Goal: Task Accomplishment & Management: Manage account settings

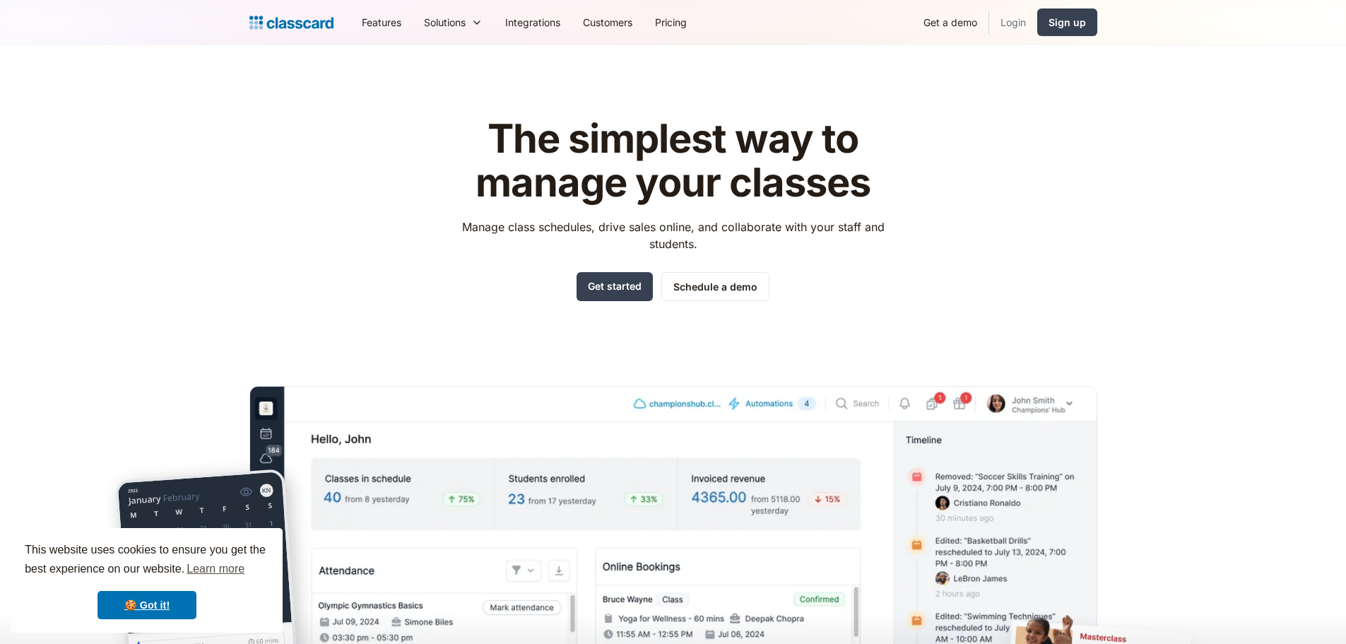
click at [1004, 25] on link "Login" at bounding box center [1013, 22] width 48 height 32
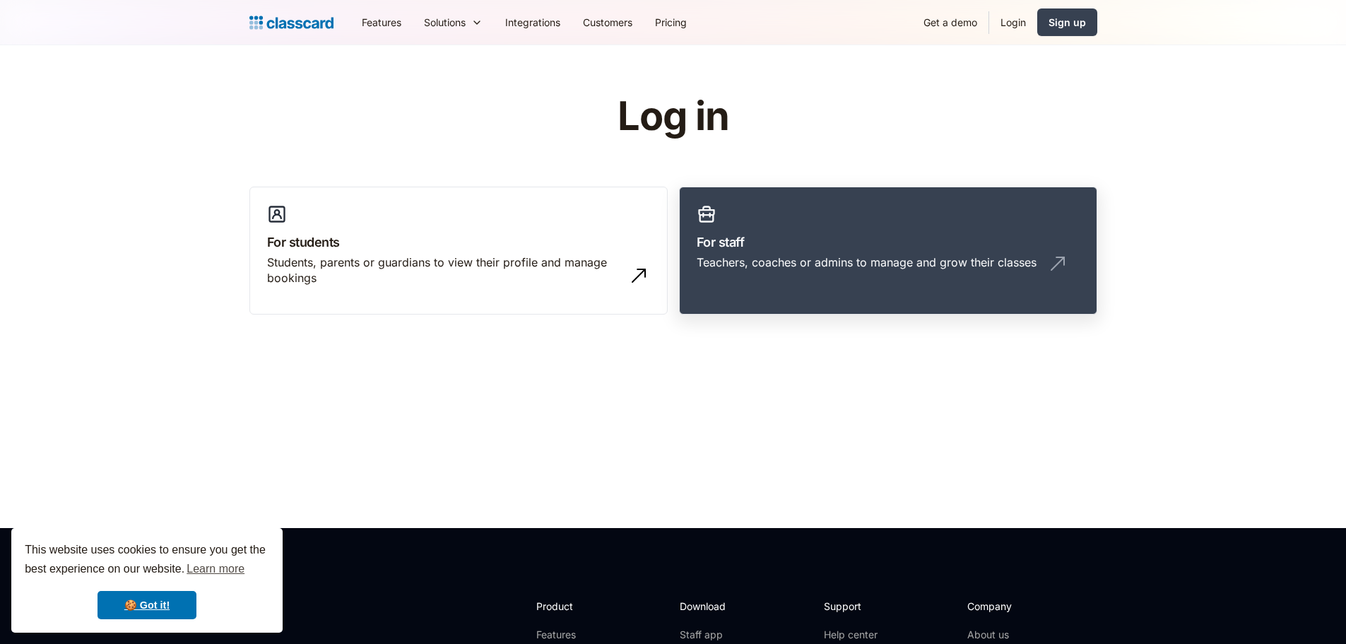
click at [779, 253] on link "For staff Teachers, coaches or admins to manage and grow their classes" at bounding box center [888, 251] width 418 height 129
